Goal: Check status: Check status

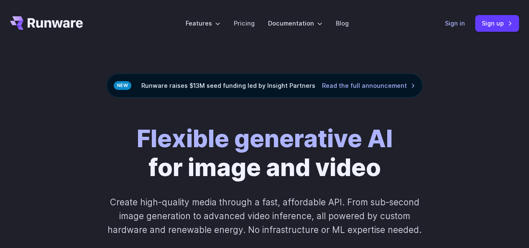
click at [453, 26] on link "Sign in" at bounding box center [455, 23] width 20 height 10
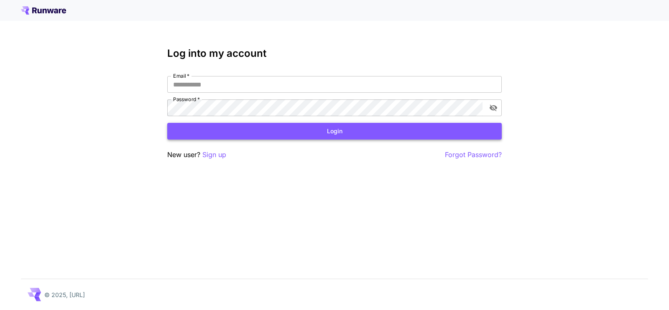
type input "**********"
click at [319, 135] on button "Login" at bounding box center [334, 131] width 335 height 17
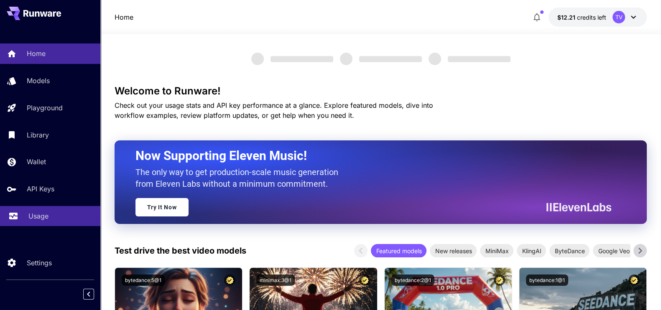
click at [21, 213] on link "Usage" at bounding box center [50, 216] width 100 height 20
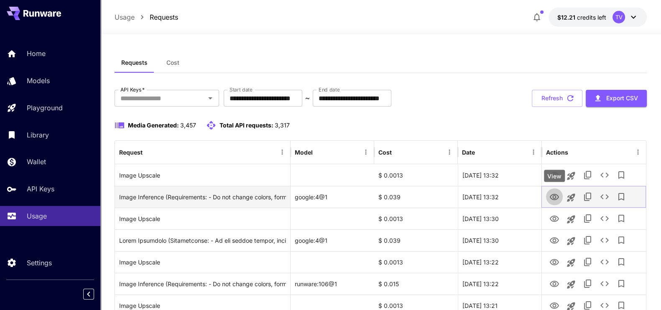
click at [552, 194] on icon "View" at bounding box center [554, 197] width 9 height 6
click at [584, 196] on icon "Copy TaskUUID" at bounding box center [587, 197] width 7 height 8
click at [255, 195] on div "Image Inference (Requirements: - Do not change colors, forms, number of floors,…" at bounding box center [202, 197] width 167 height 21
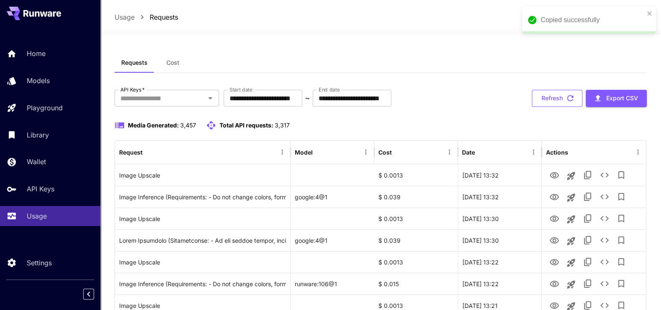
click at [567, 95] on icon "button" at bounding box center [570, 98] width 9 height 9
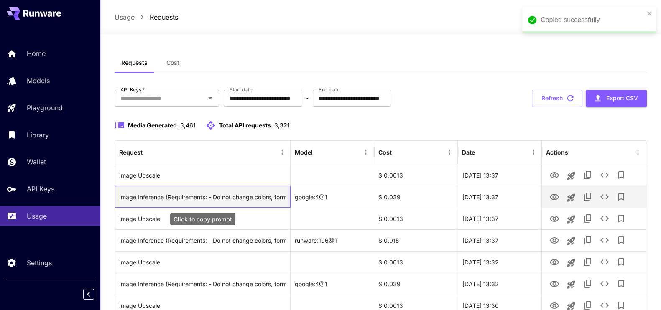
click at [250, 195] on div "Image Inference (Requirements: - Do not change colors, forms, number of floors,…" at bounding box center [202, 197] width 167 height 21
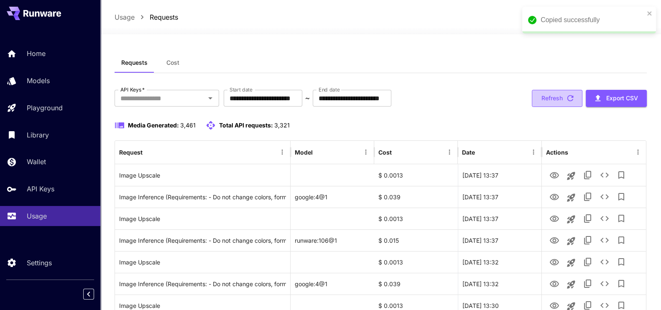
click at [557, 98] on button "Refresh" at bounding box center [557, 98] width 51 height 17
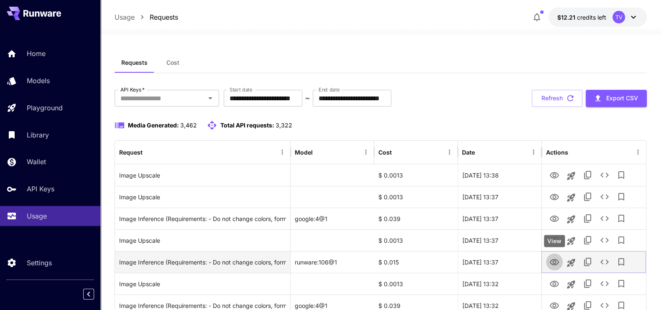
click at [554, 263] on icon "View" at bounding box center [554, 262] width 9 height 6
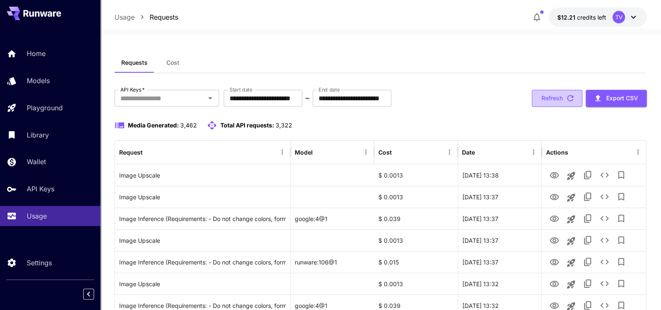
click at [549, 97] on button "Refresh" at bounding box center [557, 98] width 51 height 17
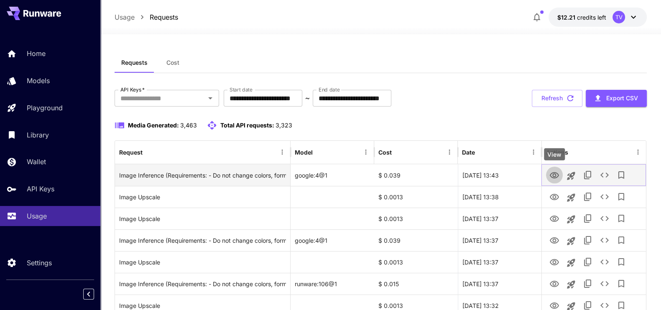
click at [550, 174] on icon "View" at bounding box center [554, 176] width 10 height 10
click at [248, 172] on div "Image Inference (Requirements: - Do not change colors, forms, number of floors.…" at bounding box center [202, 175] width 167 height 21
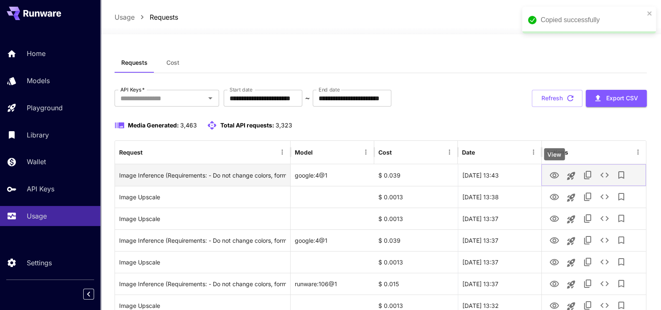
click at [556, 174] on icon "View" at bounding box center [554, 175] width 9 height 6
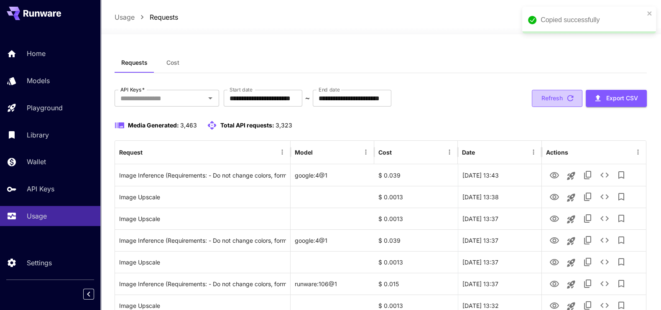
click at [558, 100] on button "Refresh" at bounding box center [557, 98] width 51 height 17
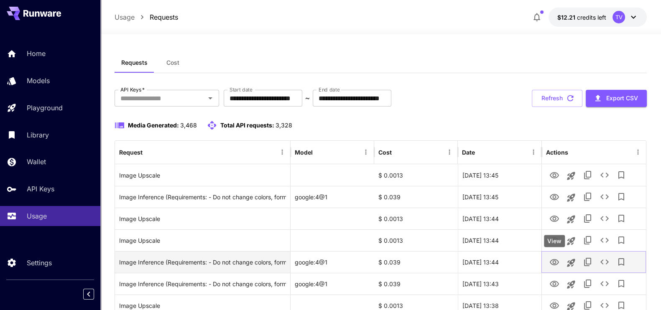
click at [552, 262] on icon "View" at bounding box center [554, 263] width 10 height 10
click at [270, 261] on div "Image Inference (Requirements: - Do not change colors, forms, number of floors.…" at bounding box center [202, 262] width 167 height 21
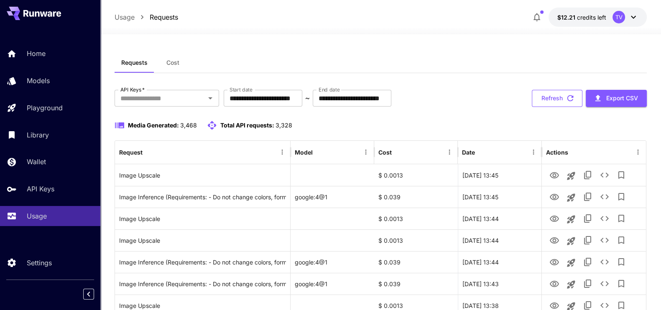
click at [559, 98] on button "Refresh" at bounding box center [557, 98] width 51 height 17
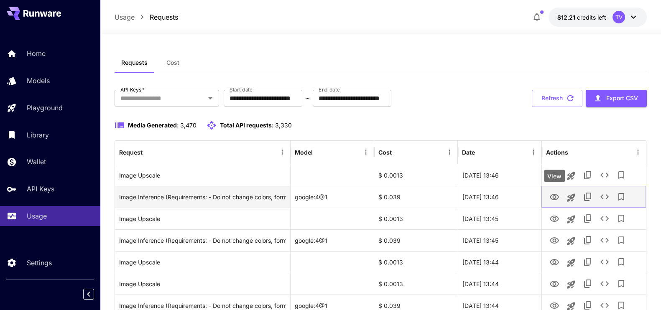
click at [555, 197] on icon "View" at bounding box center [554, 197] width 10 height 10
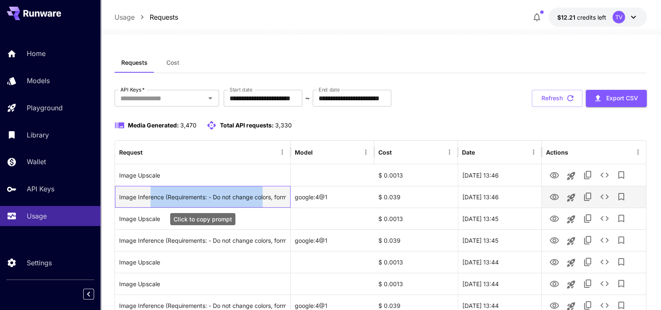
drag, startPoint x: 151, startPoint y: 196, endPoint x: 266, endPoint y: 196, distance: 115.4
click at [266, 196] on div "Image Inference (Requirements: - Do not change colors, forms, number of floors.…" at bounding box center [202, 197] width 167 height 21
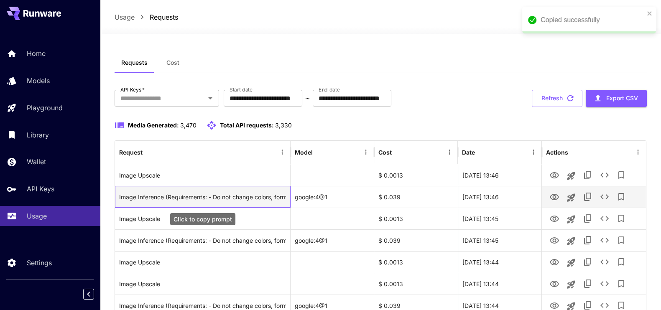
click at [279, 196] on div "Image Inference (Requirements: - Do not change colors, forms, number of floors.…" at bounding box center [202, 197] width 167 height 21
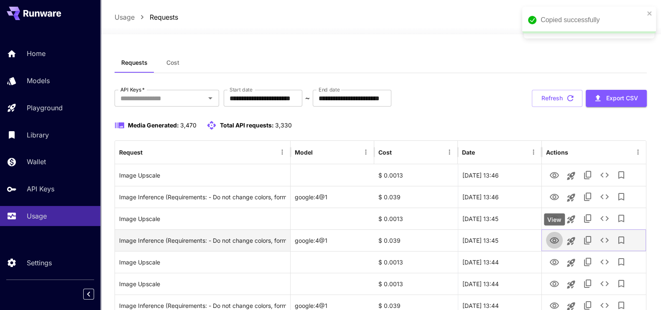
click at [555, 240] on icon "View" at bounding box center [554, 241] width 10 height 10
click at [552, 241] on icon "View" at bounding box center [554, 241] width 10 height 10
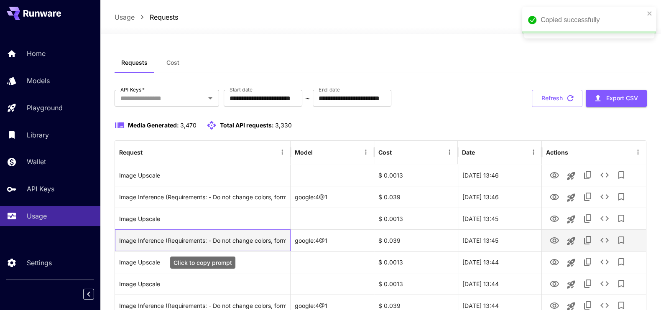
click at [214, 243] on div "Image Inference (Requirements: - Do not change colors, forms, number of floors.…" at bounding box center [202, 240] width 167 height 21
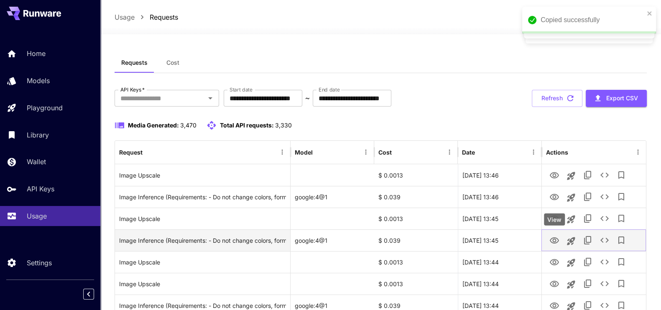
click at [556, 244] on icon "View" at bounding box center [554, 241] width 10 height 10
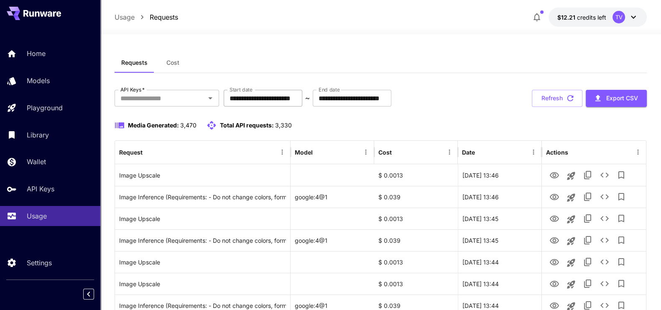
click at [302, 99] on input "**********" at bounding box center [263, 98] width 79 height 17
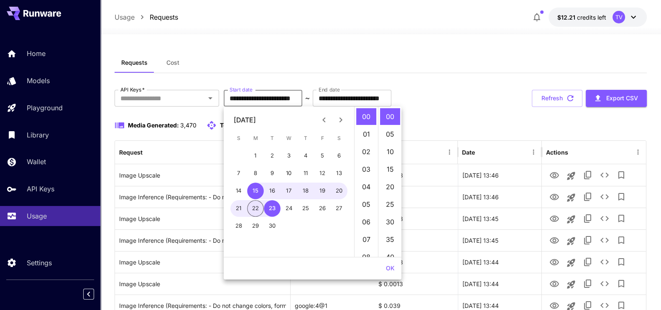
click at [251, 206] on button "22" at bounding box center [255, 208] width 17 height 17
type input "**********"
click at [391, 268] on button "OK" at bounding box center [390, 268] width 15 height 15
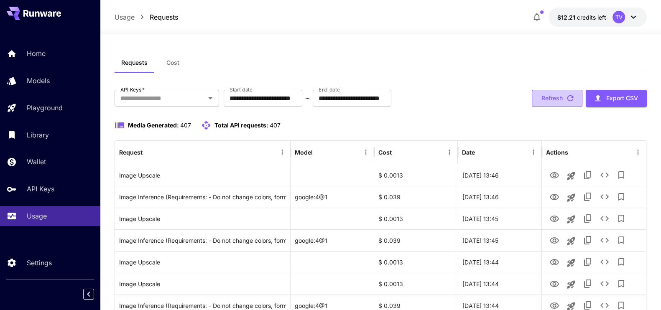
click at [566, 101] on icon "button" at bounding box center [570, 98] width 9 height 9
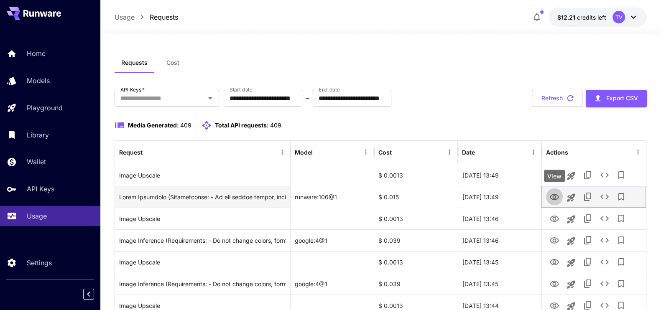
click at [552, 196] on icon "View" at bounding box center [554, 197] width 10 height 10
click at [241, 194] on div "Click to copy prompt" at bounding box center [202, 197] width 167 height 21
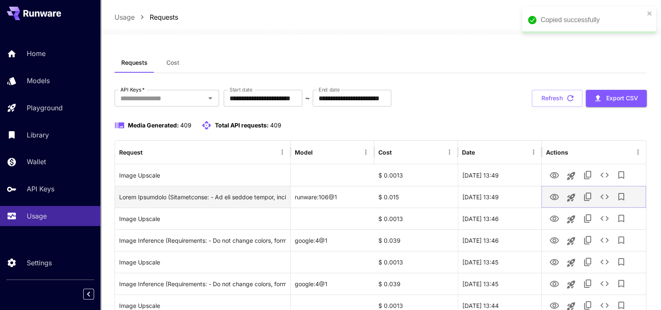
click at [555, 195] on icon "View" at bounding box center [554, 197] width 9 height 6
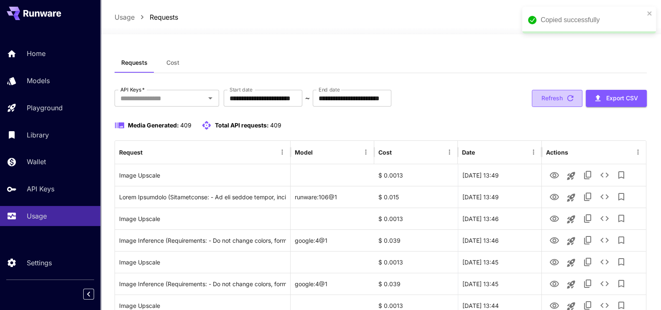
click at [567, 100] on icon "button" at bounding box center [570, 98] width 9 height 9
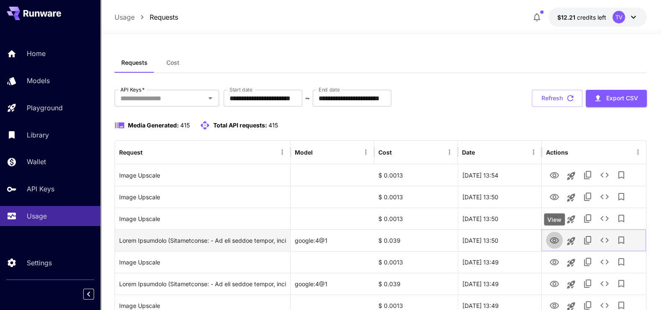
click at [557, 240] on icon "View" at bounding box center [554, 241] width 10 height 10
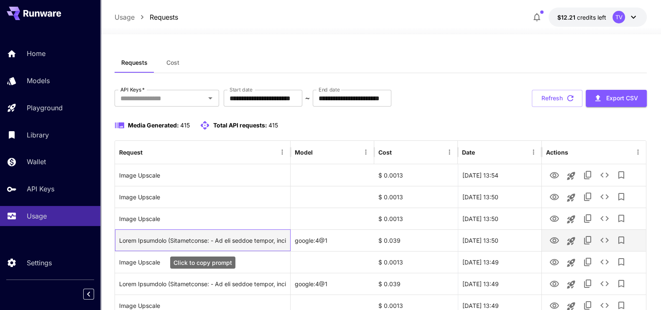
click at [257, 241] on div "Click to copy prompt" at bounding box center [202, 240] width 167 height 21
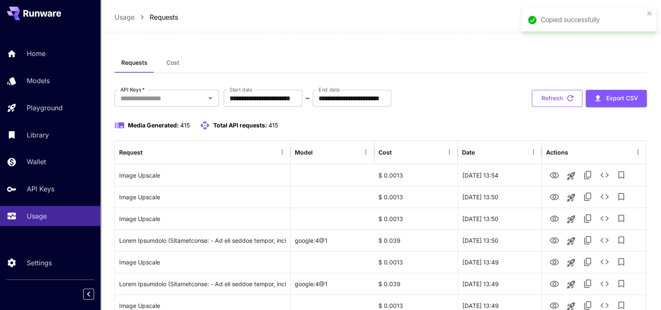
click at [562, 99] on button "Refresh" at bounding box center [557, 98] width 51 height 17
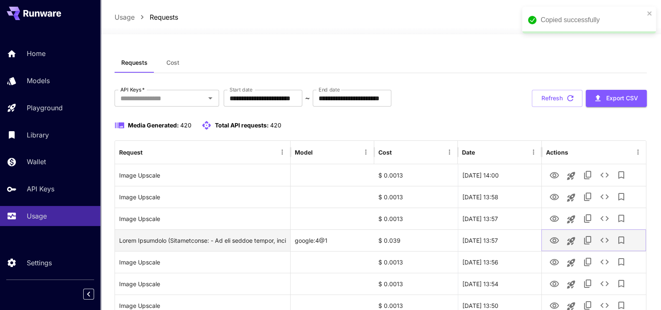
click at [554, 239] on icon "View" at bounding box center [554, 241] width 9 height 6
click at [260, 239] on div "Click to copy prompt" at bounding box center [202, 240] width 167 height 21
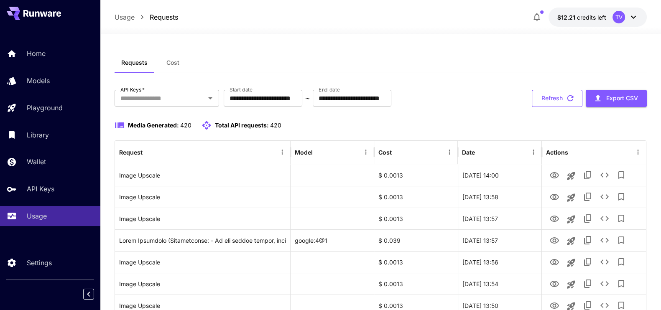
click at [558, 96] on button "Refresh" at bounding box center [557, 98] width 51 height 17
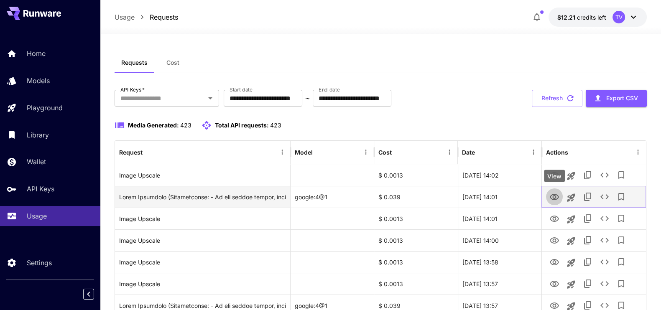
click at [553, 197] on icon "View" at bounding box center [554, 197] width 9 height 6
click at [221, 196] on div "Click to copy prompt" at bounding box center [202, 197] width 167 height 21
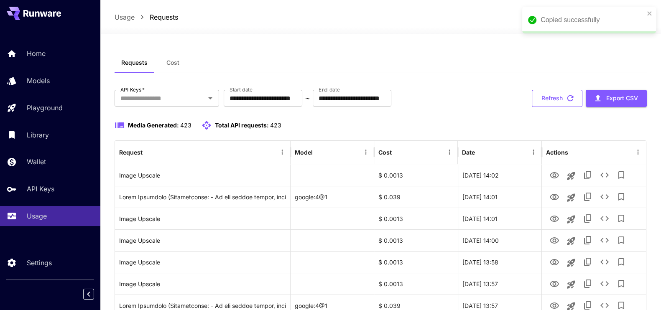
click at [562, 99] on button "Refresh" at bounding box center [557, 98] width 51 height 17
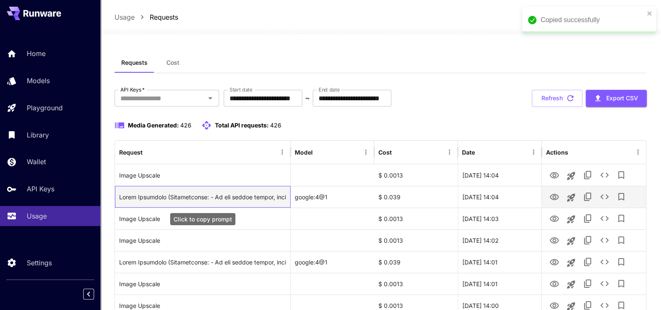
click at [258, 199] on div "Click to copy prompt" at bounding box center [202, 197] width 167 height 21
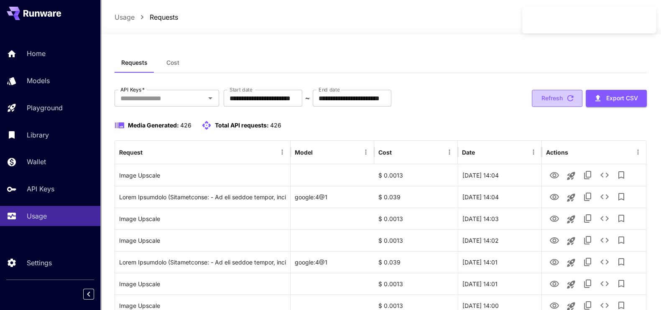
click at [560, 97] on button "Refresh" at bounding box center [557, 98] width 51 height 17
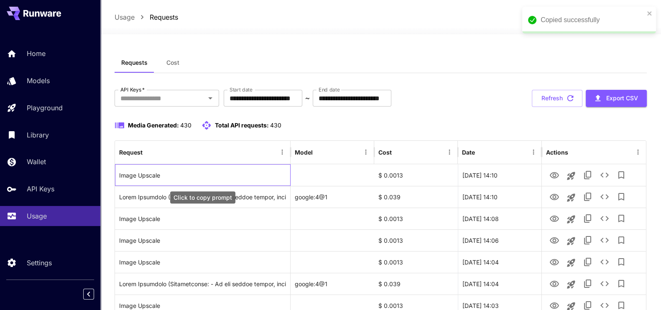
click at [220, 194] on div "Click to copy prompt" at bounding box center [202, 198] width 65 height 12
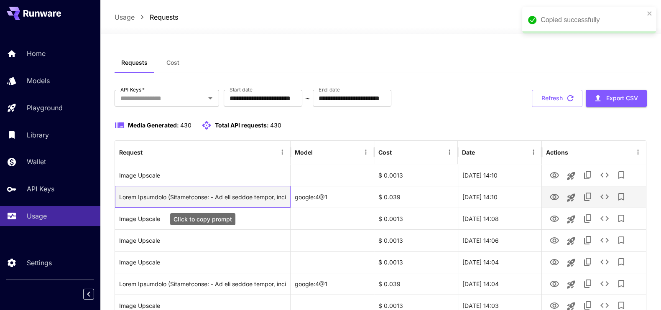
click at [266, 195] on div "Click to copy prompt" at bounding box center [202, 197] width 167 height 21
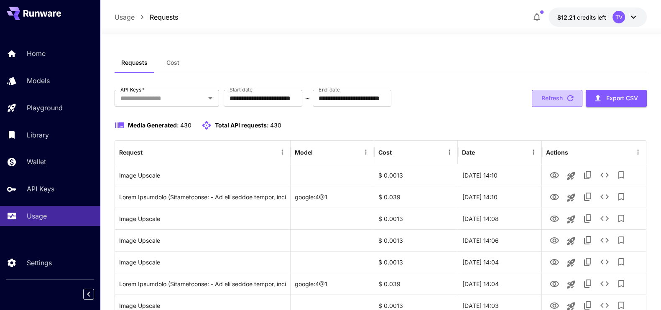
click at [569, 94] on icon "button" at bounding box center [570, 98] width 9 height 9
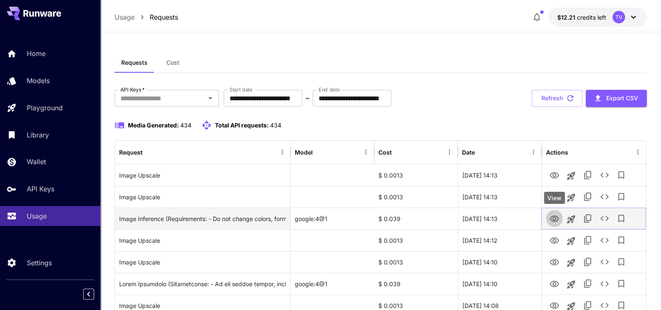
click at [556, 220] on icon "View" at bounding box center [554, 219] width 9 height 6
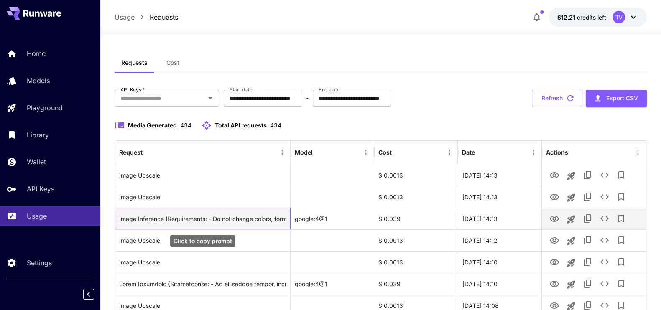
click at [232, 220] on div "Image Inference (Requirements: - Do not change colors, forms, number of floors.…" at bounding box center [202, 218] width 167 height 21
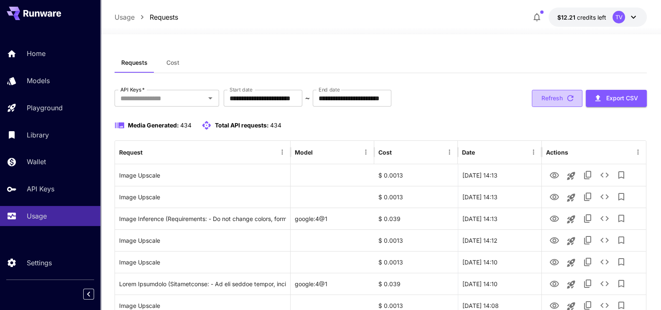
click at [554, 99] on button "Refresh" at bounding box center [557, 98] width 51 height 17
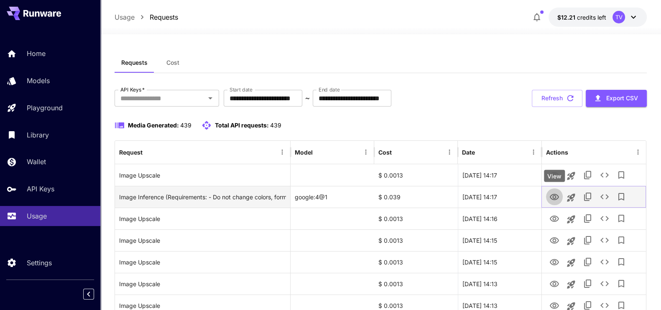
click at [554, 198] on icon "View" at bounding box center [554, 197] width 9 height 6
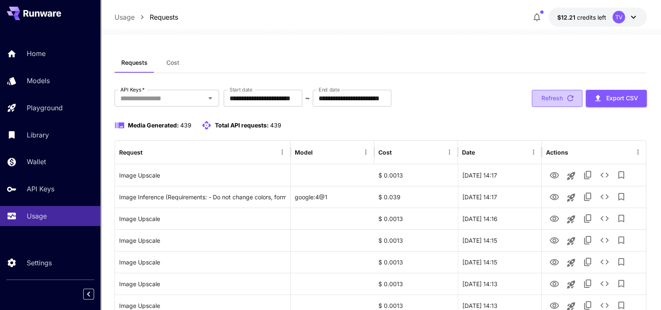
click at [560, 98] on button "Refresh" at bounding box center [557, 98] width 51 height 17
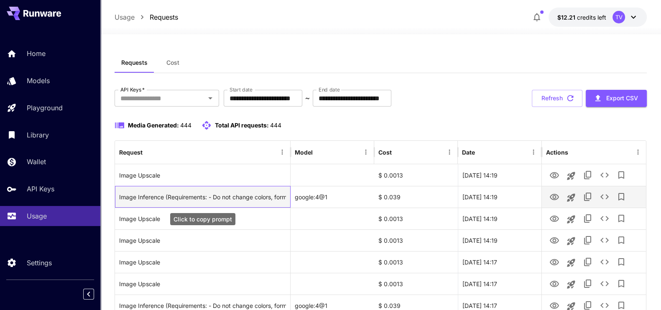
click at [239, 193] on div "Image Inference (Requirements: - Do not change colors, forms, number of floors.…" at bounding box center [202, 197] width 167 height 21
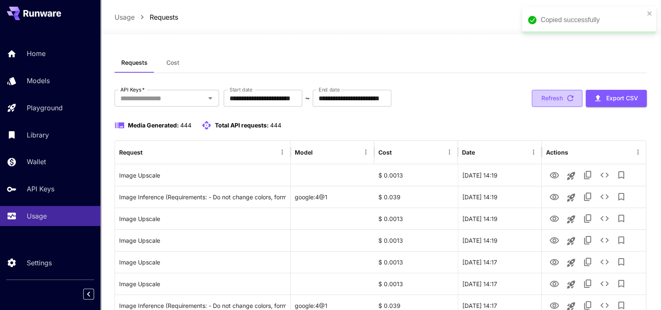
click at [564, 98] on button "Refresh" at bounding box center [557, 98] width 51 height 17
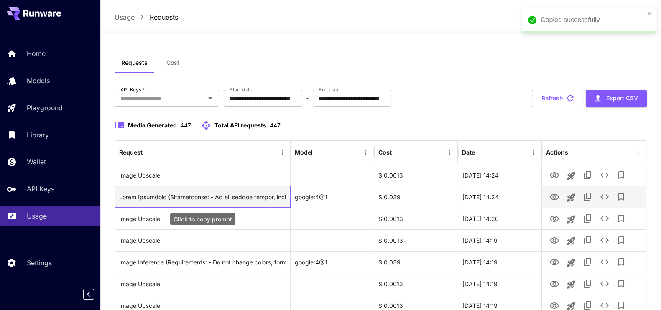
click at [248, 195] on div "Click to copy prompt" at bounding box center [202, 197] width 167 height 21
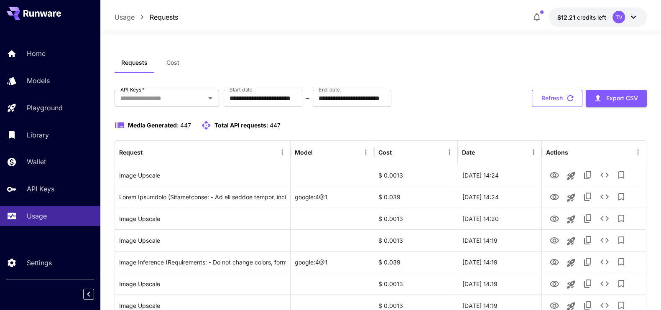
click at [546, 98] on button "Refresh" at bounding box center [557, 98] width 51 height 17
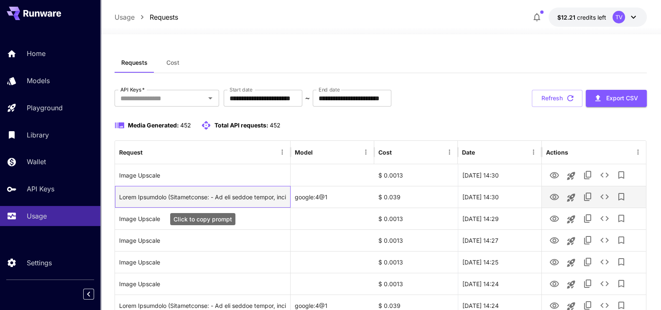
click at [261, 192] on div "Click to copy prompt" at bounding box center [202, 197] width 167 height 21
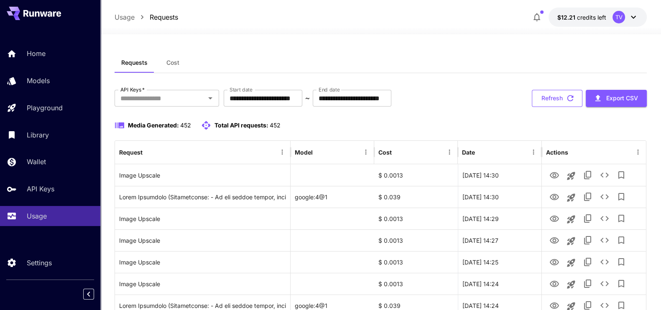
click at [555, 98] on button "Refresh" at bounding box center [557, 98] width 51 height 17
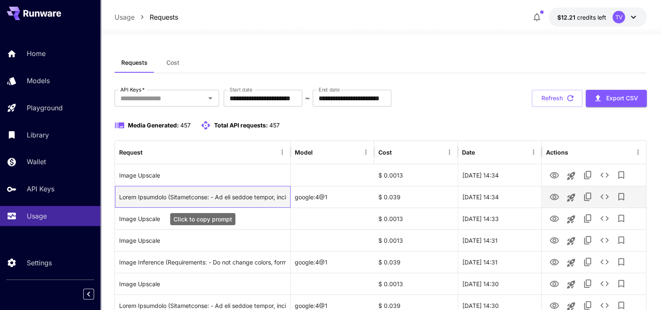
click at [257, 197] on div "Click to copy prompt" at bounding box center [202, 197] width 167 height 21
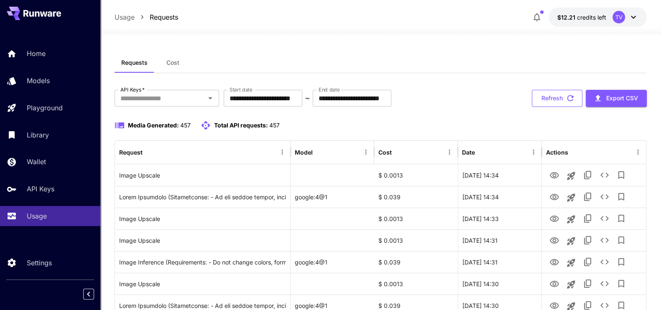
click at [555, 103] on button "Refresh" at bounding box center [557, 98] width 51 height 17
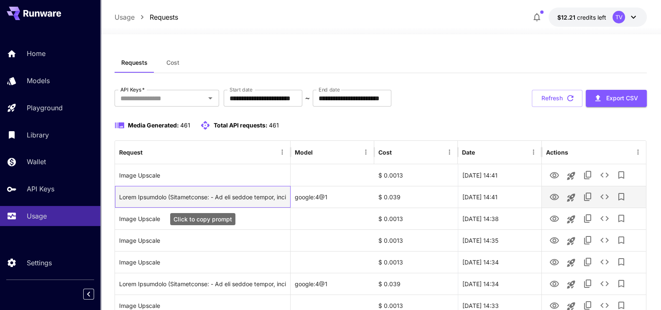
click at [255, 198] on div "Click to copy prompt" at bounding box center [202, 197] width 167 height 21
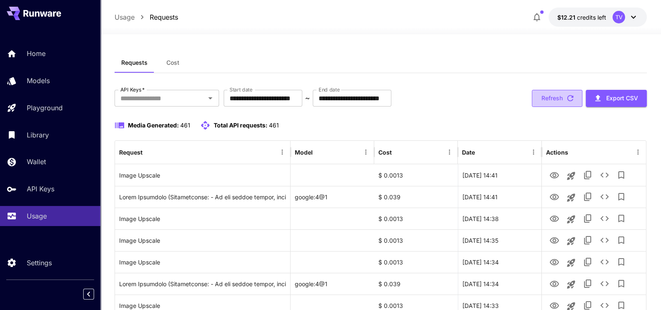
click at [543, 102] on button "Refresh" at bounding box center [557, 98] width 51 height 17
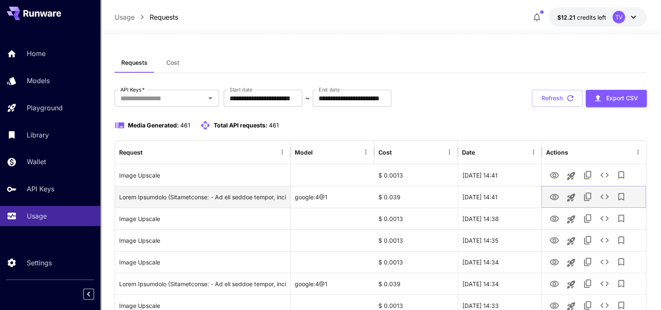
click at [553, 197] on icon "View" at bounding box center [554, 197] width 9 height 6
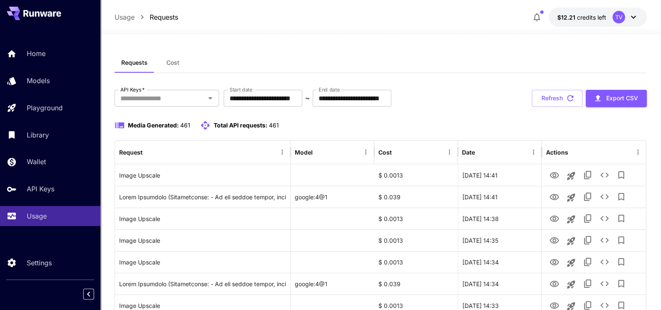
click at [560, 97] on button "Refresh" at bounding box center [557, 98] width 51 height 17
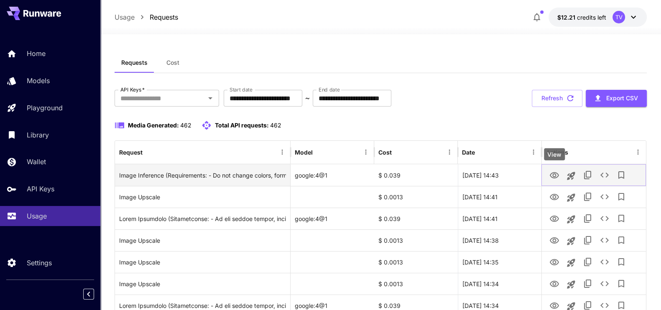
click at [554, 174] on icon "View" at bounding box center [554, 176] width 10 height 10
click at [245, 176] on div "Image Inference (Requirements: - Do not change colors, forms, number of floors,…" at bounding box center [202, 175] width 167 height 21
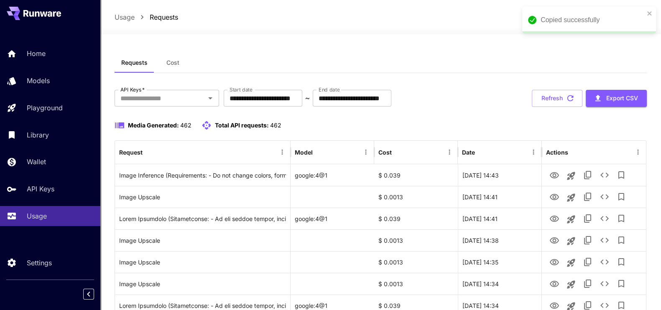
click at [615, 56] on div "Requests Cost" at bounding box center [381, 63] width 533 height 20
click at [556, 97] on button "Refresh" at bounding box center [557, 98] width 51 height 17
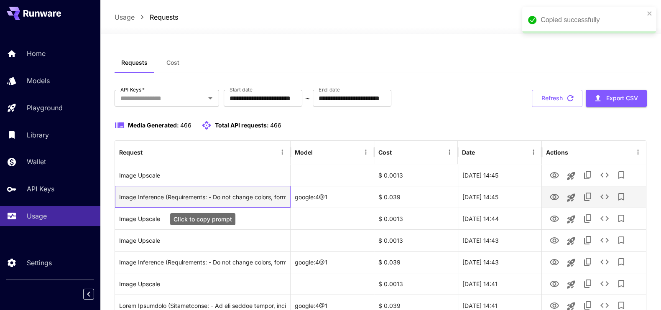
click at [263, 192] on div "Image Inference (Requirements: - Do not change colors, forms, number of floors,…" at bounding box center [202, 197] width 167 height 21
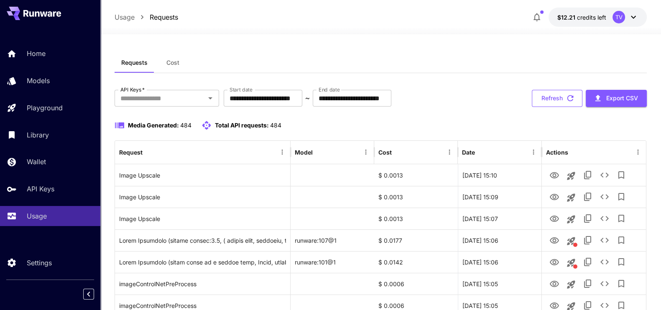
click at [556, 95] on button "Refresh" at bounding box center [557, 98] width 51 height 17
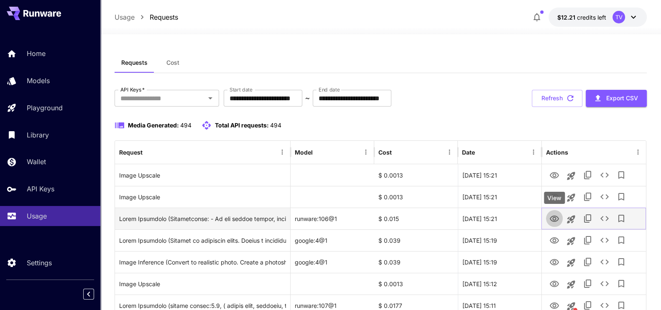
click at [556, 216] on icon "View" at bounding box center [554, 219] width 9 height 6
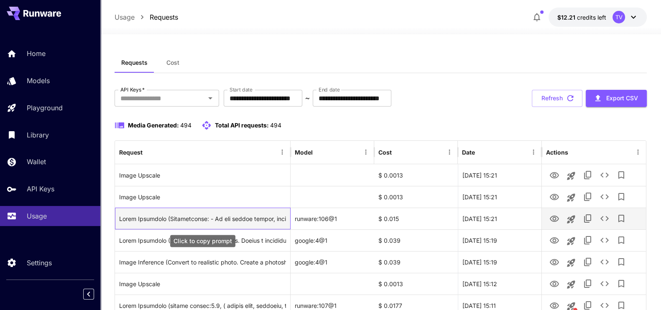
click at [233, 217] on div "Click to copy prompt" at bounding box center [202, 218] width 167 height 21
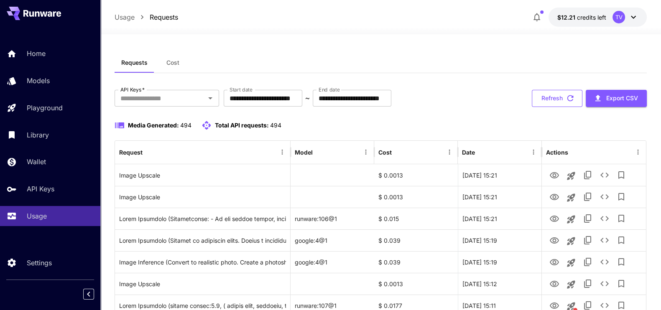
click at [569, 97] on icon "button" at bounding box center [570, 98] width 9 height 9
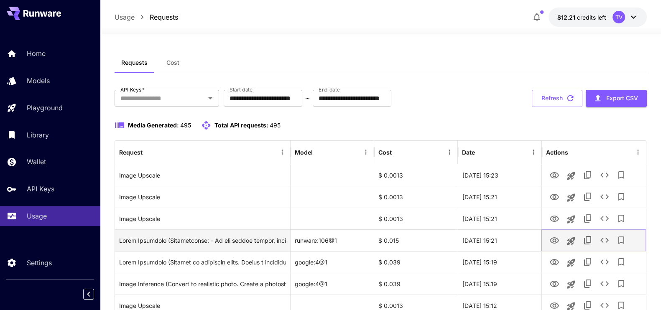
click at [553, 241] on icon "View" at bounding box center [554, 241] width 10 height 10
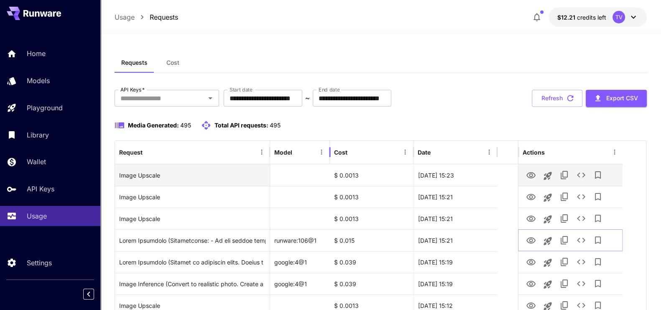
drag, startPoint x: 373, startPoint y: 148, endPoint x: 329, endPoint y: 165, distance: 47.2
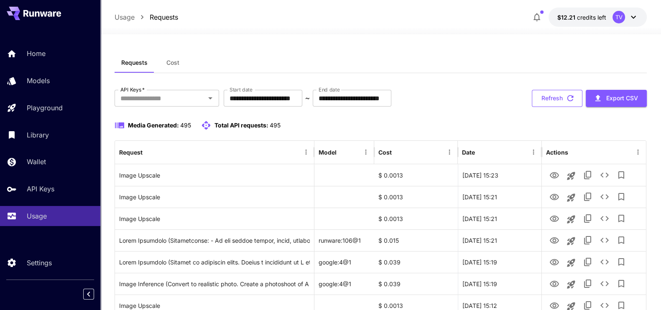
click at [549, 93] on button "Refresh" at bounding box center [557, 98] width 51 height 17
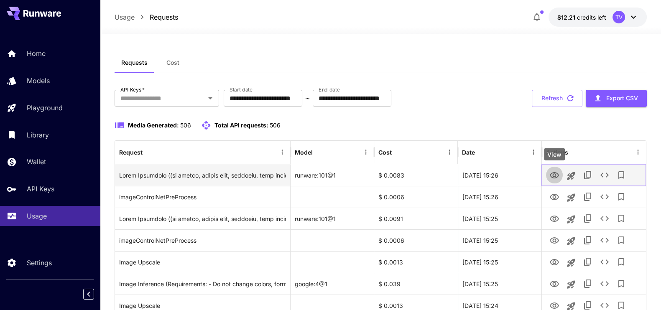
click at [556, 174] on icon "View" at bounding box center [554, 176] width 10 height 10
click at [554, 171] on icon "View" at bounding box center [554, 176] width 10 height 10
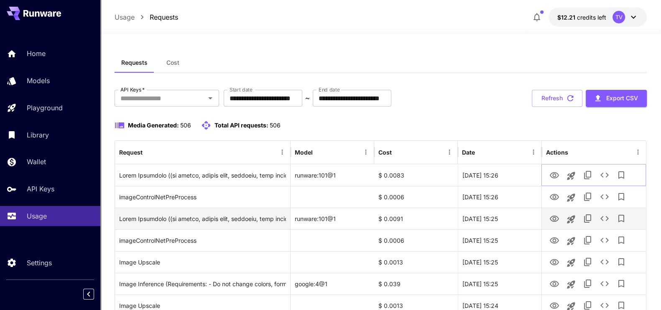
scroll to position [104, 0]
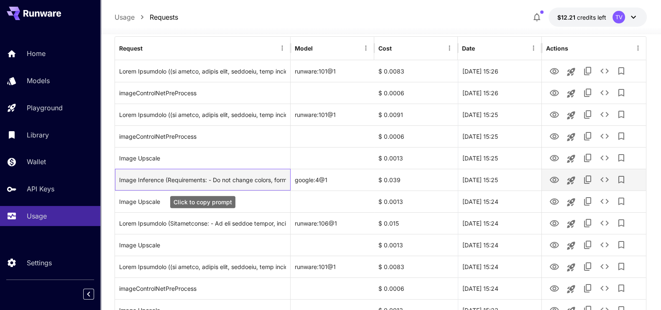
click at [225, 180] on div "Image Inference (Requirements: - Do not change colors, forms, number of floors,…" at bounding box center [202, 179] width 167 height 21
